Goal: Find specific page/section: Find specific page/section

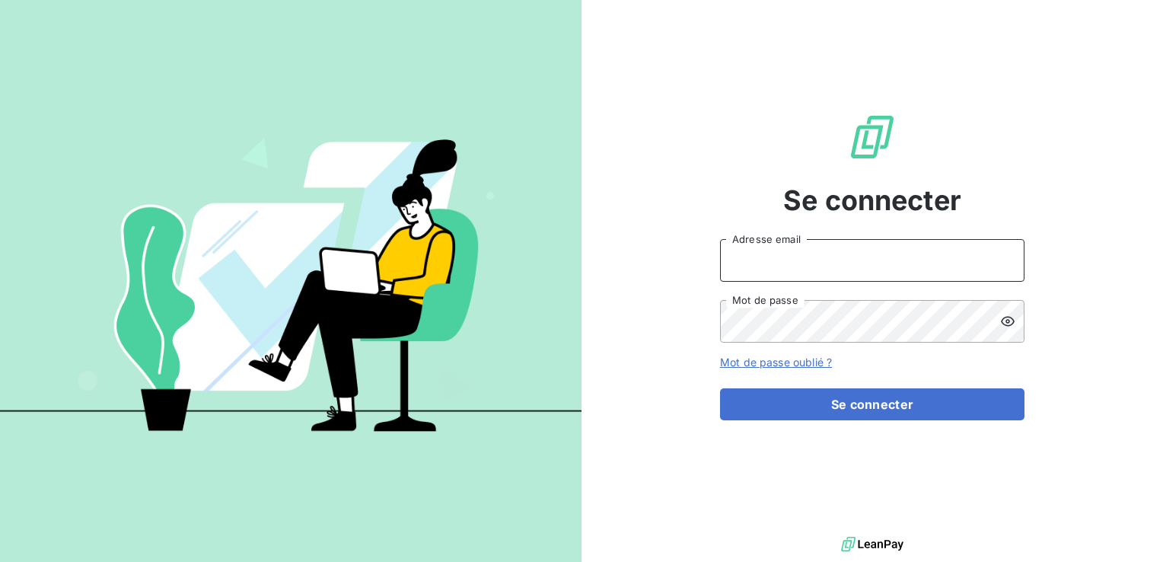
click at [815, 257] on input "Adresse email" at bounding box center [872, 260] width 305 height 43
type input "[EMAIL_ADDRESS][PERSON_NAME][DOMAIN_NAME]"
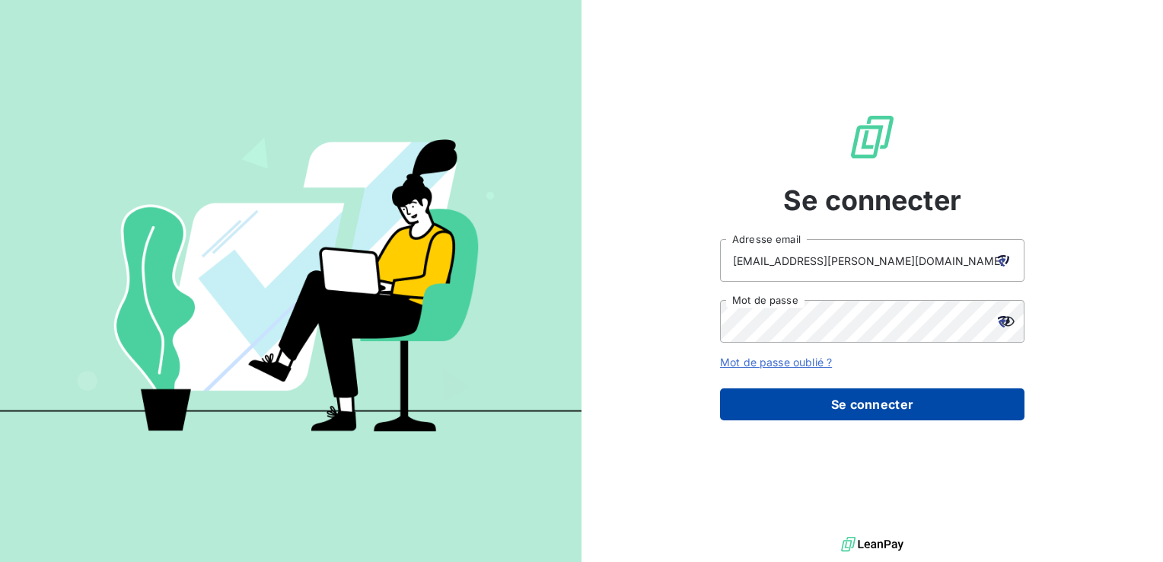
click at [877, 407] on button "Se connecter" at bounding box center [872, 404] width 305 height 32
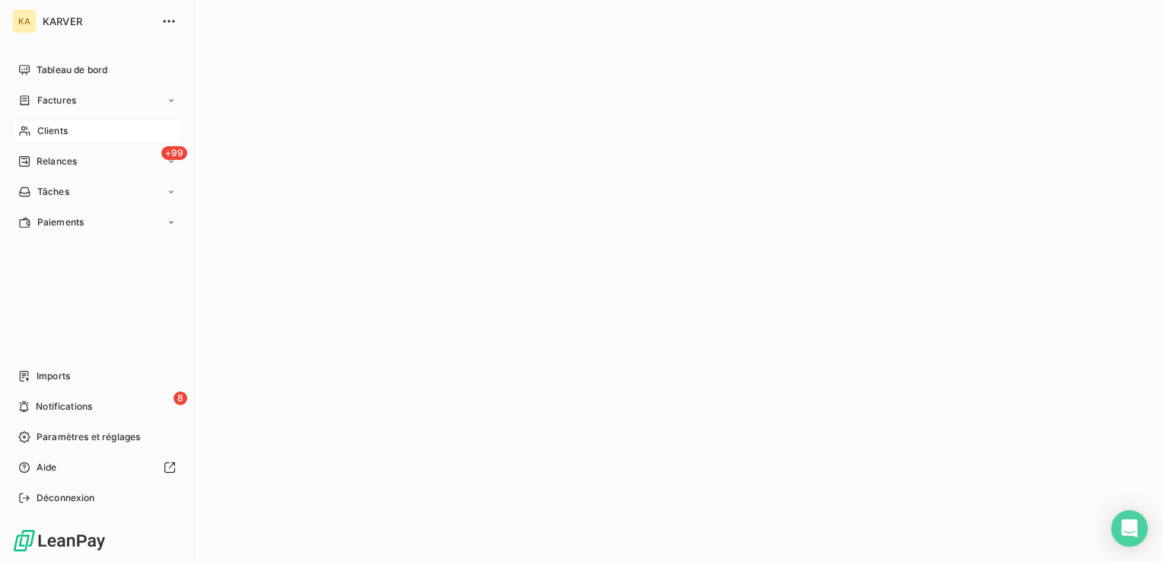
click at [55, 129] on span "Clients" at bounding box center [52, 131] width 30 height 14
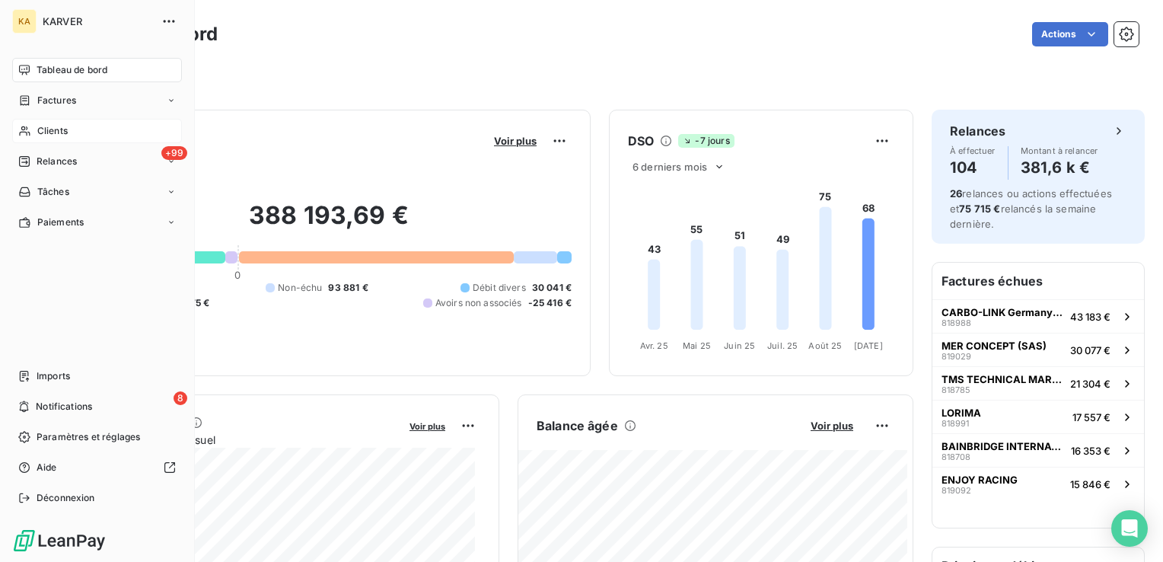
click at [50, 130] on span "Clients" at bounding box center [52, 131] width 30 height 14
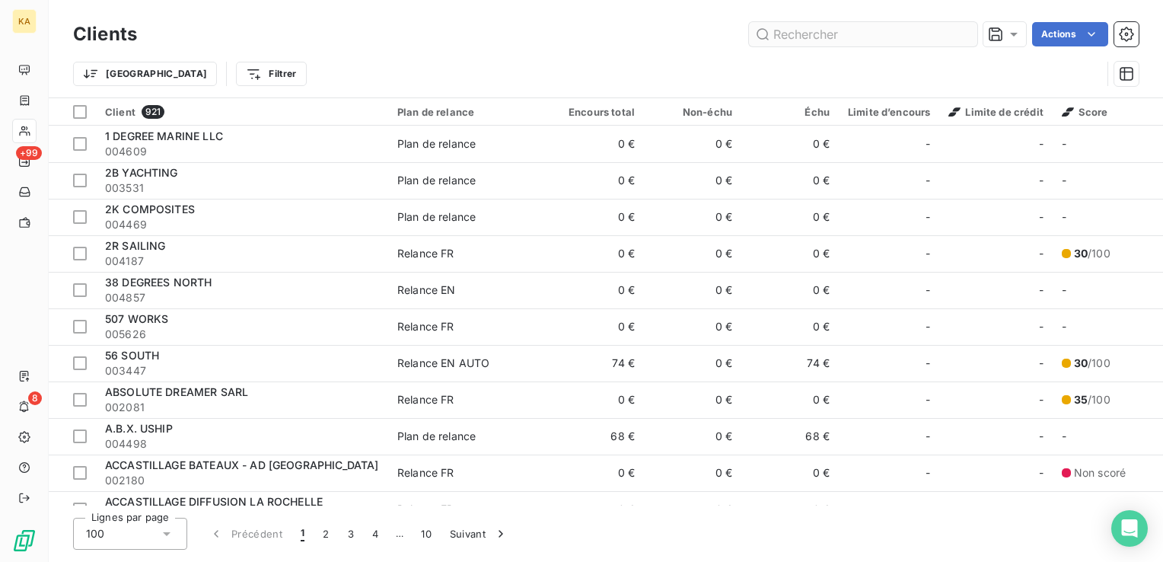
click at [789, 39] on input "text" at bounding box center [863, 34] width 228 height 24
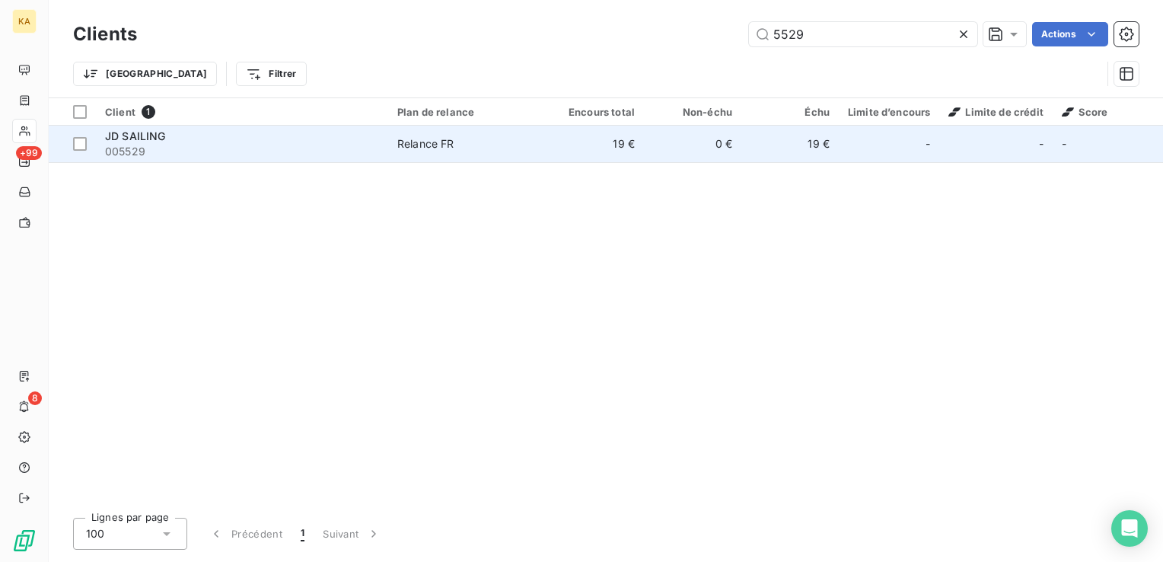
type input "5529"
click at [145, 144] on span "005529" at bounding box center [242, 151] width 274 height 15
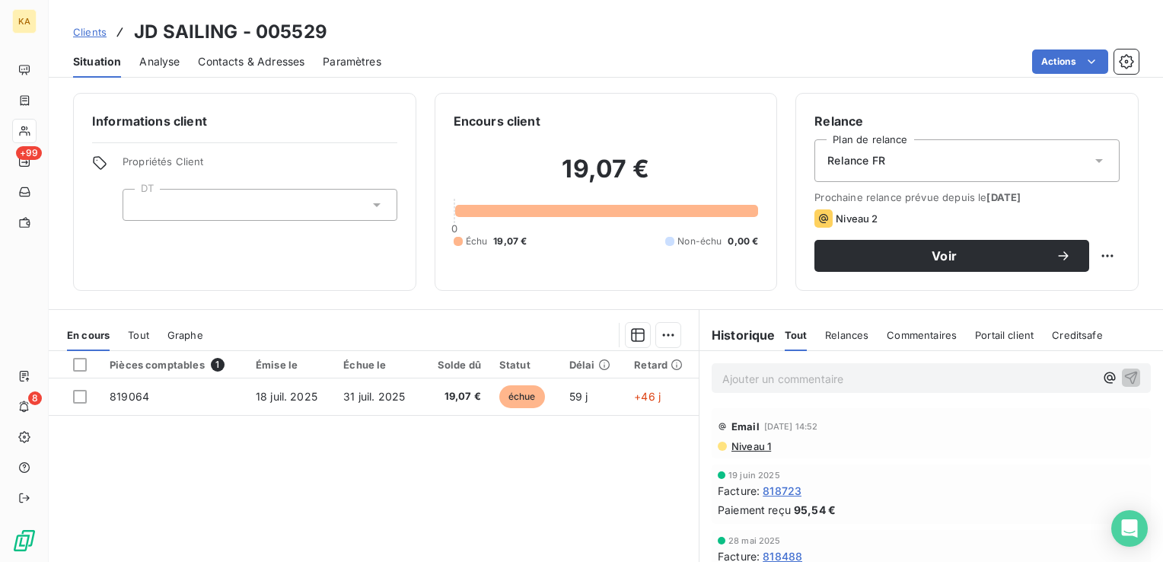
click at [85, 35] on span "Clients" at bounding box center [89, 32] width 33 height 12
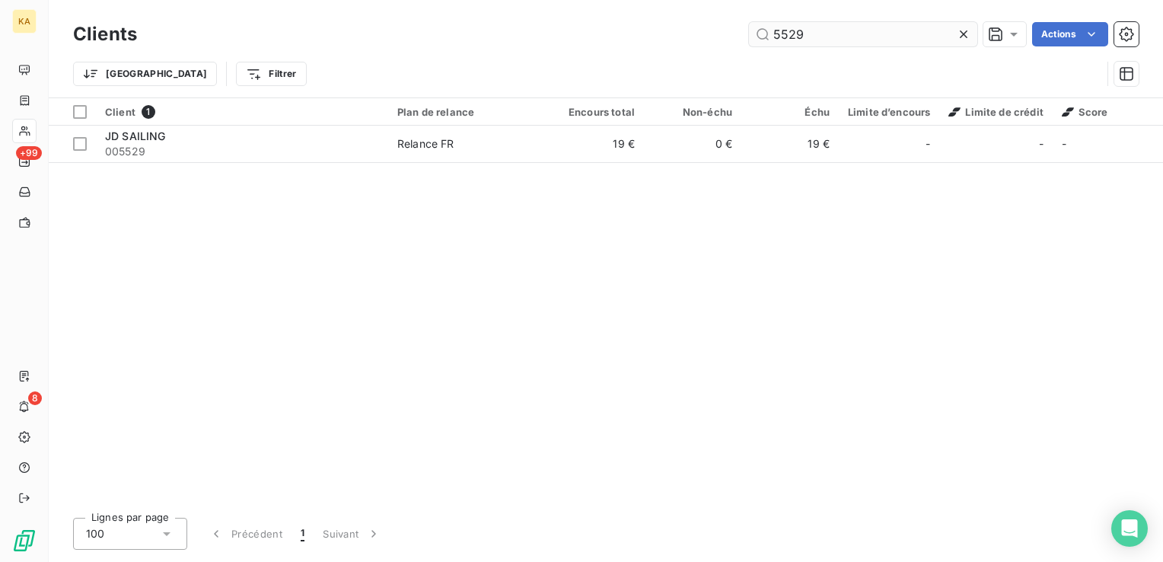
click at [806, 37] on input "5529" at bounding box center [863, 34] width 228 height 24
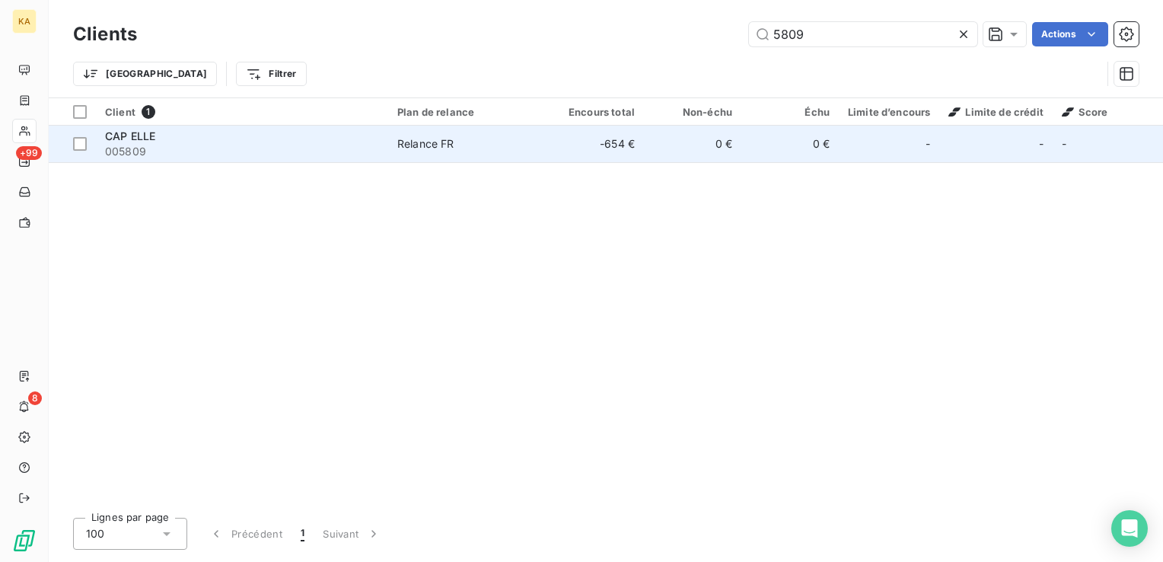
type input "5809"
click at [443, 140] on div "Relance FR" at bounding box center [425, 143] width 57 height 15
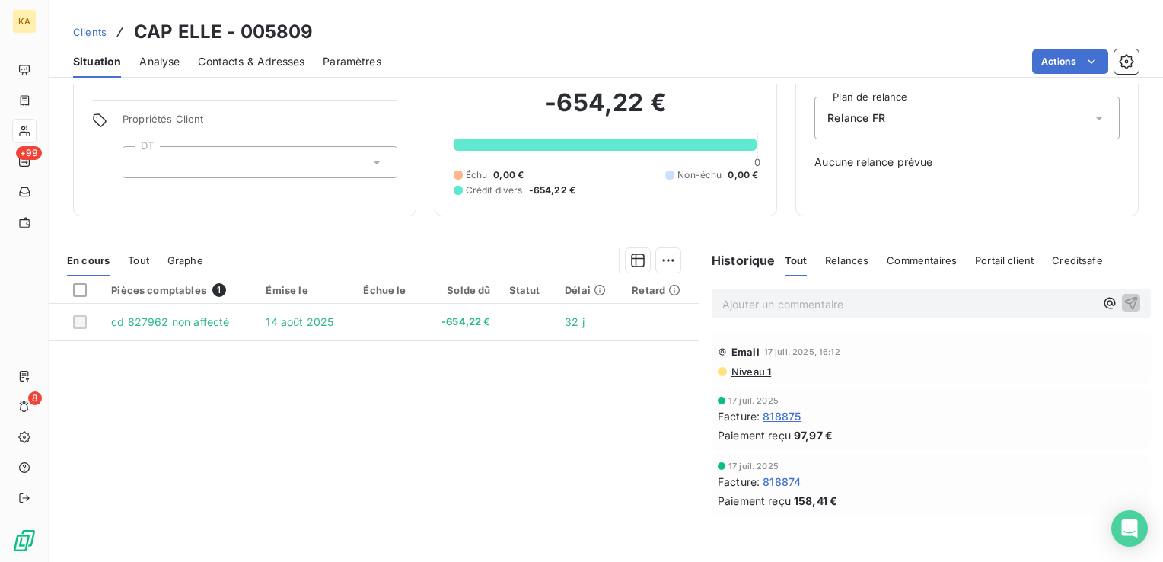
scroll to position [76, 0]
